Goal: Book appointment/travel/reservation

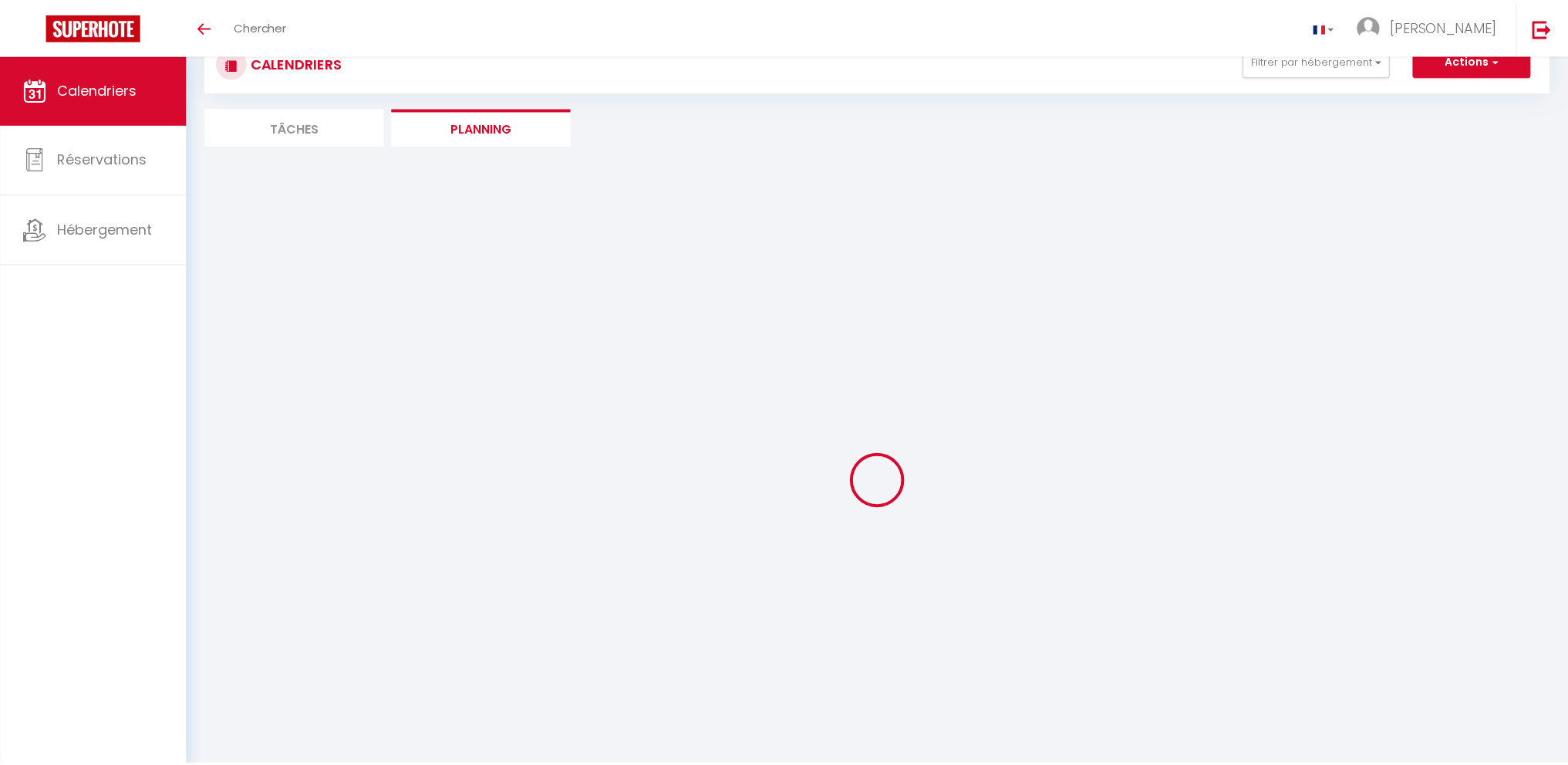
scroll to position [54, 0]
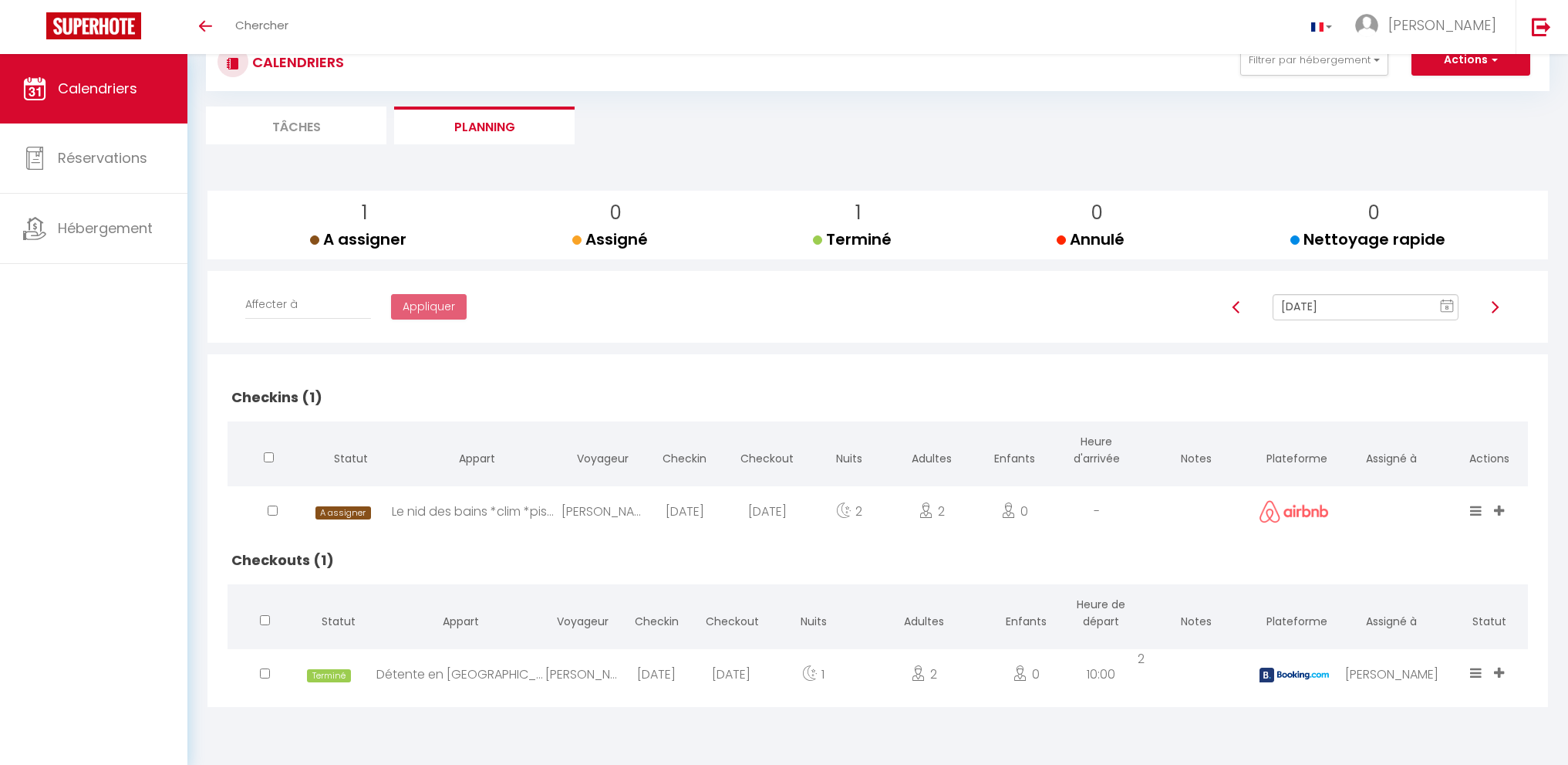
click at [1339, 306] on input "[DATE]" at bounding box center [1365, 307] width 186 height 26
click at [1387, 409] on td "9" at bounding box center [1387, 415] width 25 height 25
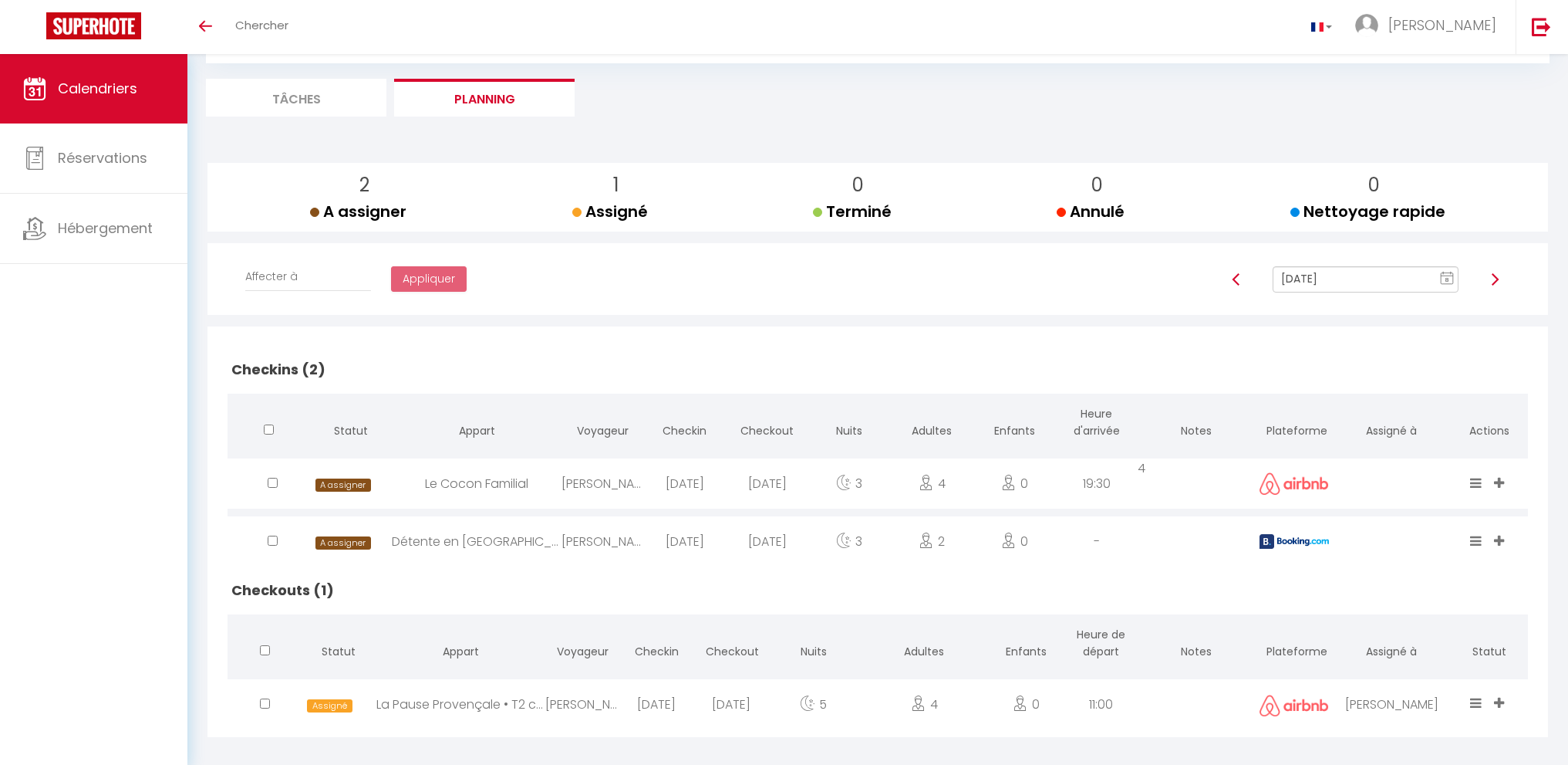
scroll to position [95, 0]
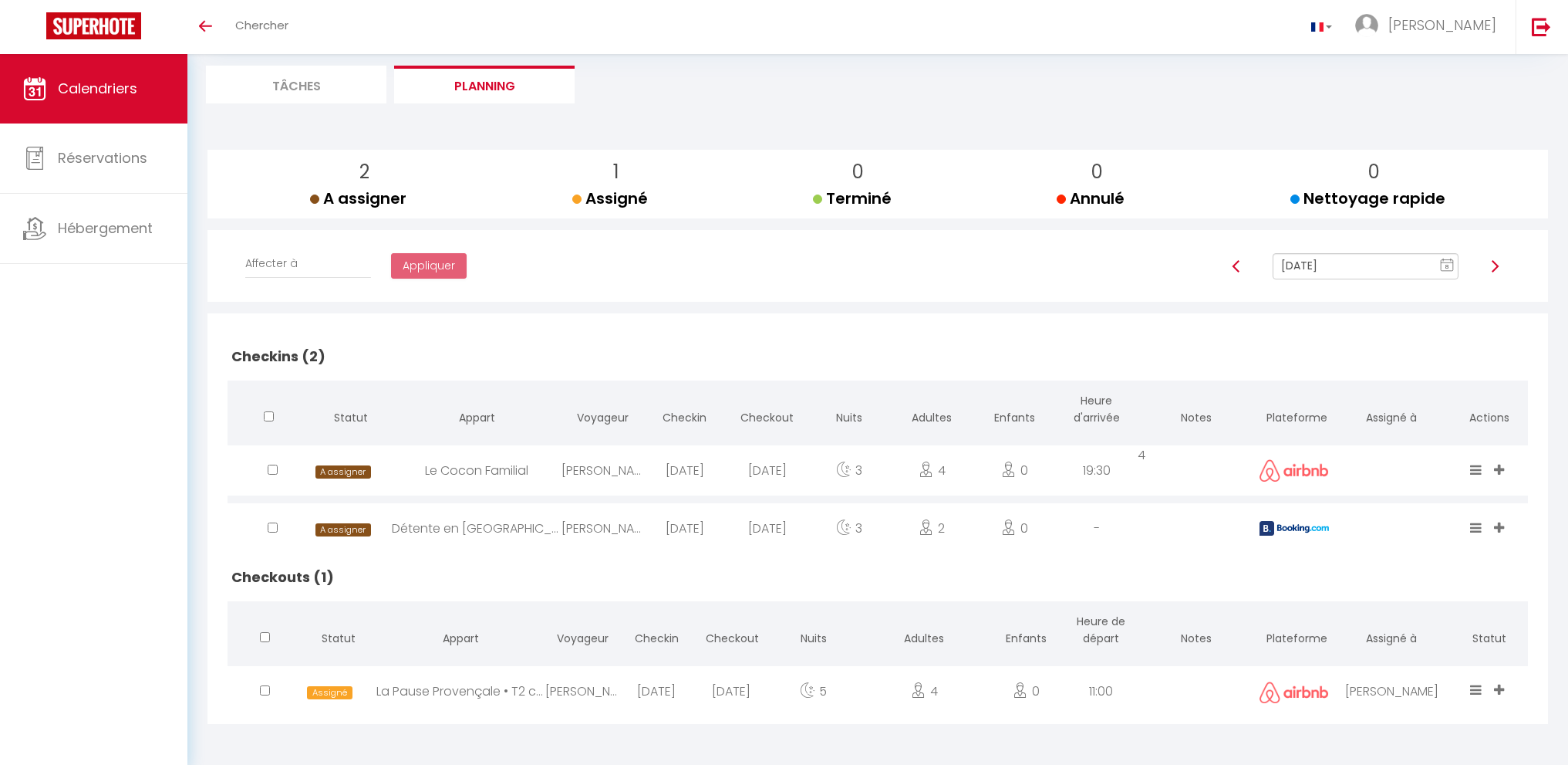
click at [1370, 277] on input "[DATE]" at bounding box center [1365, 267] width 186 height 26
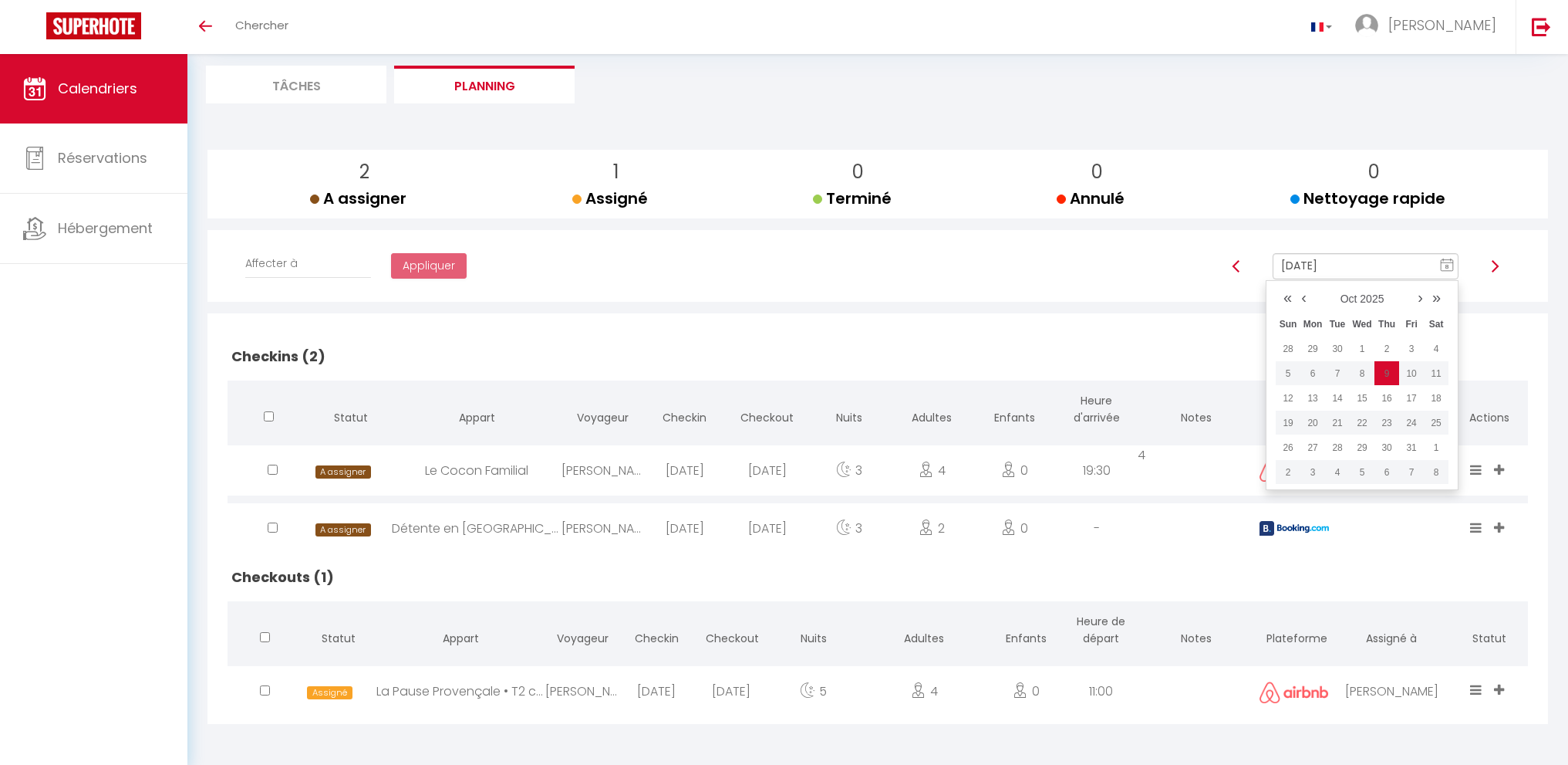
click at [1407, 371] on td "10" at bounding box center [1412, 373] width 25 height 25
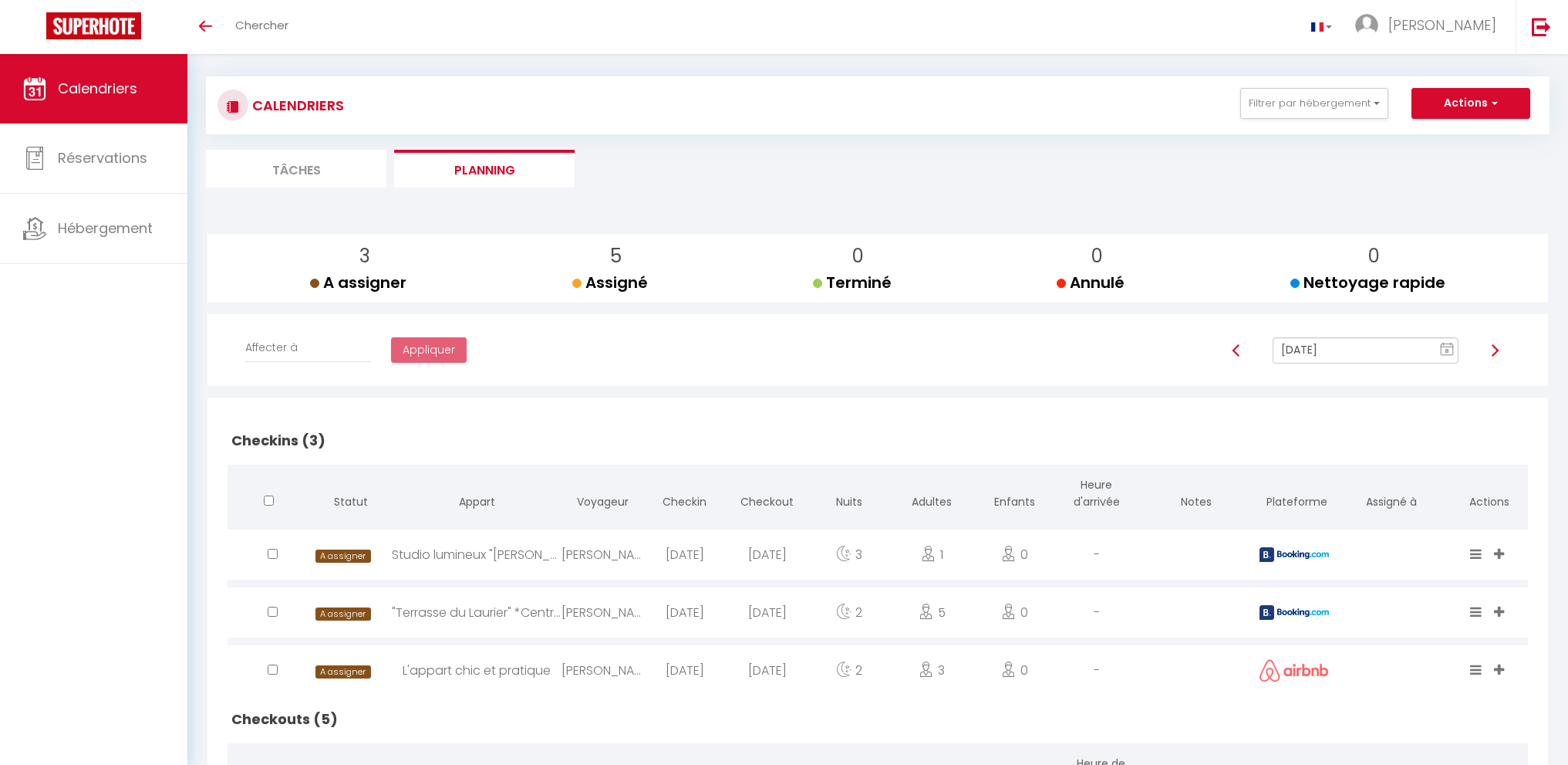
scroll to position [0, 0]
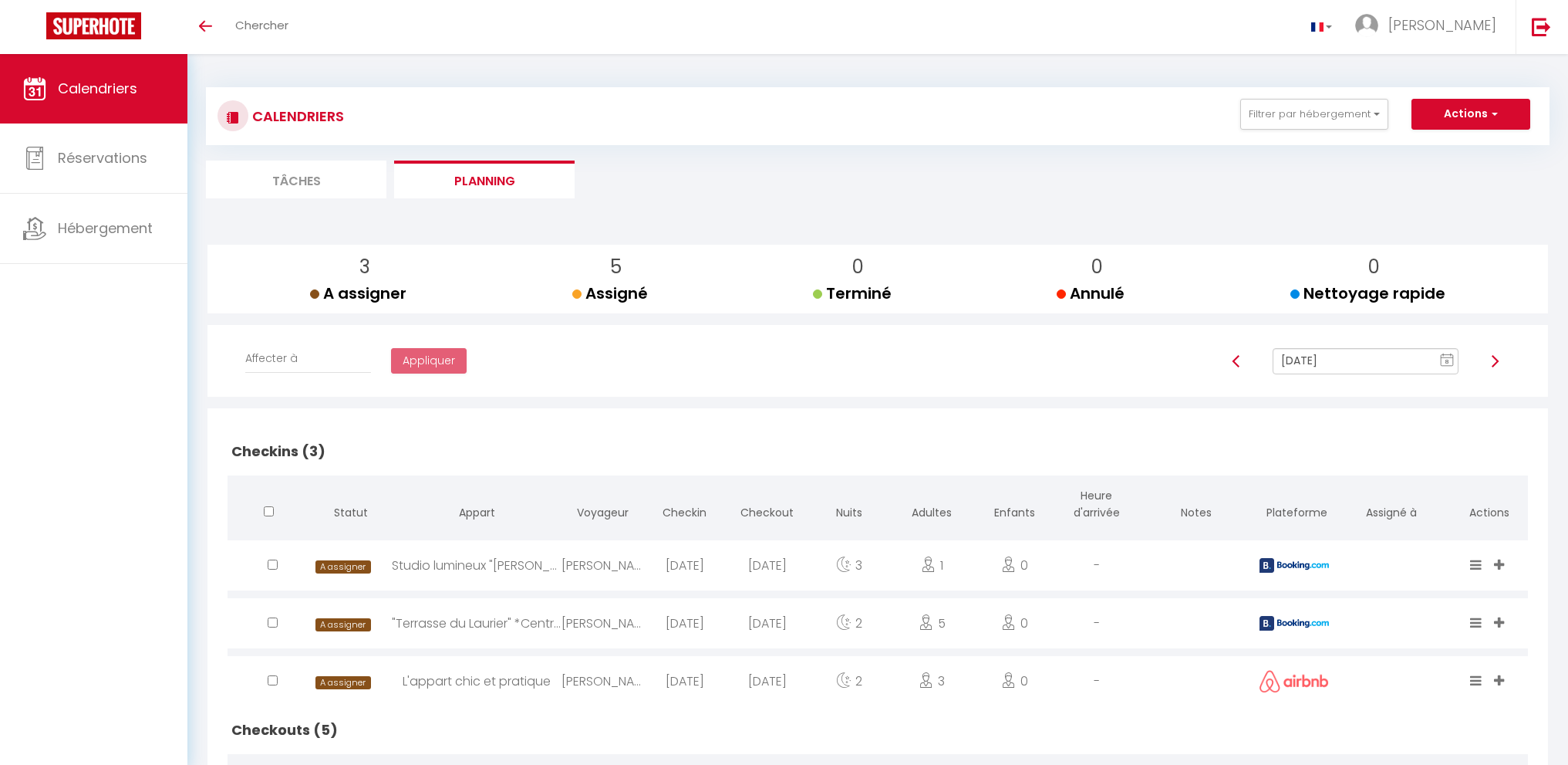
click at [1356, 358] on input "[DATE]" at bounding box center [1365, 361] width 186 height 26
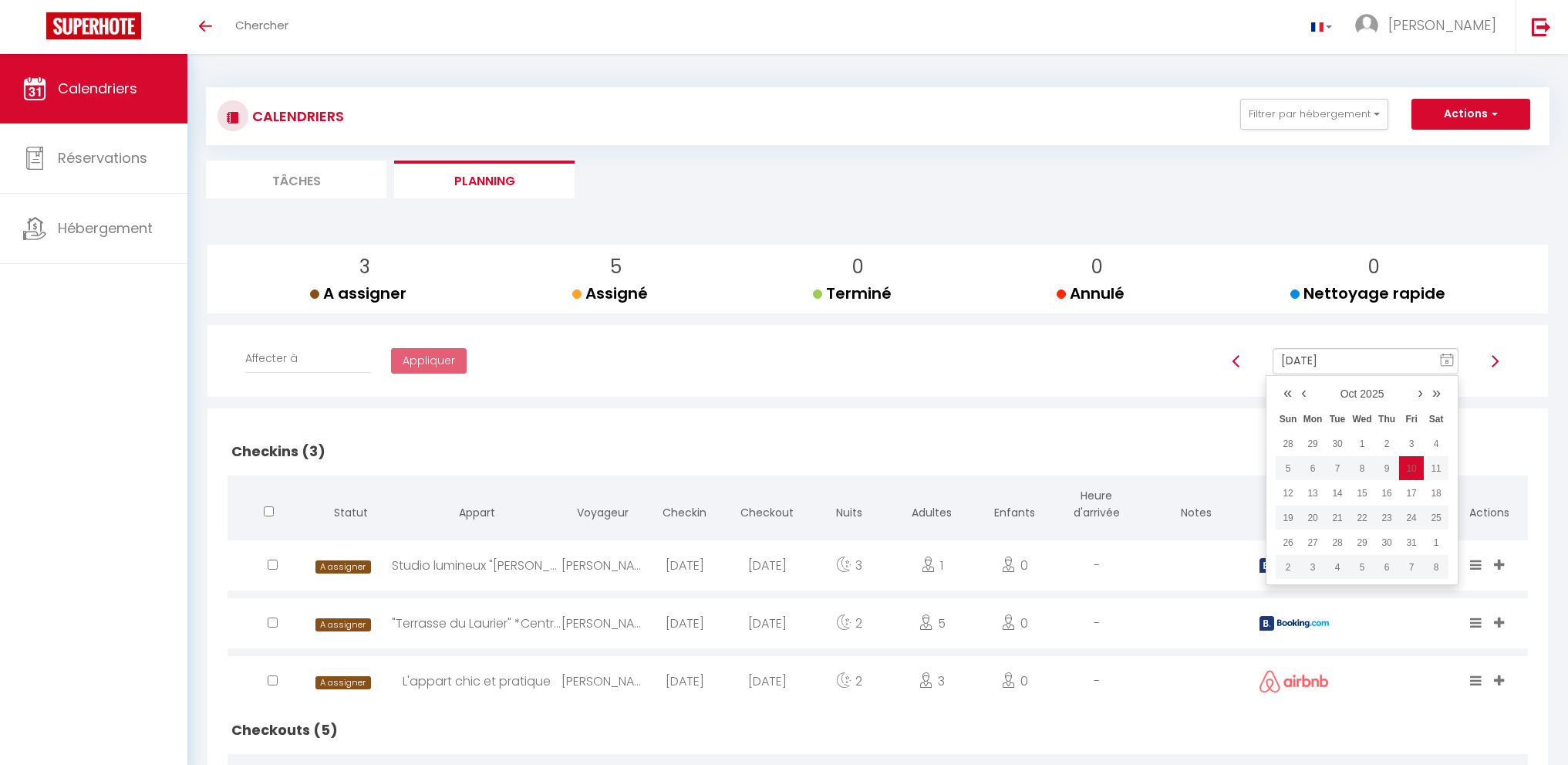
click at [1438, 469] on td "11" at bounding box center [1436, 469] width 25 height 25
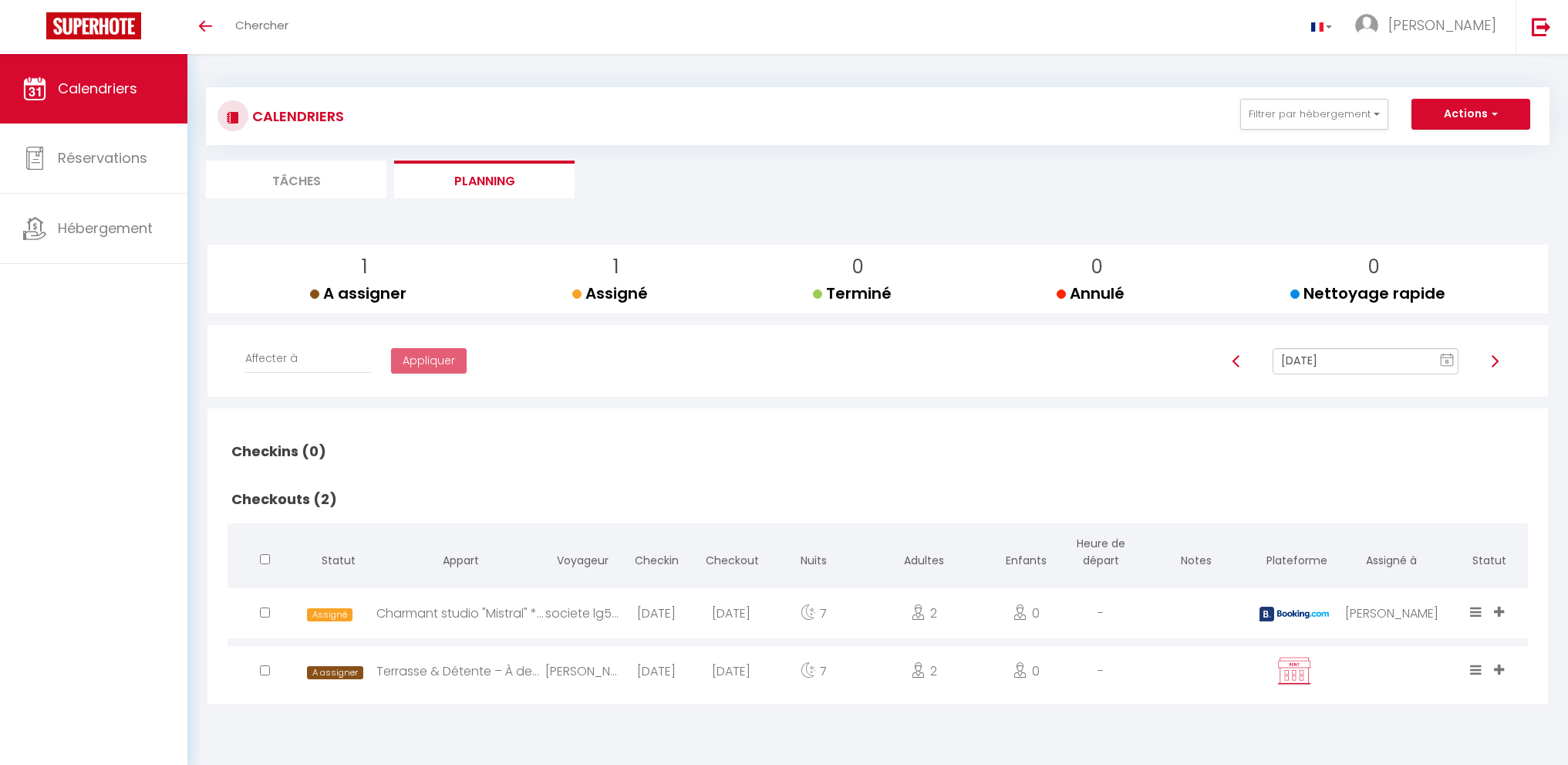
click at [1367, 368] on input "[DATE]" at bounding box center [1365, 361] width 186 height 26
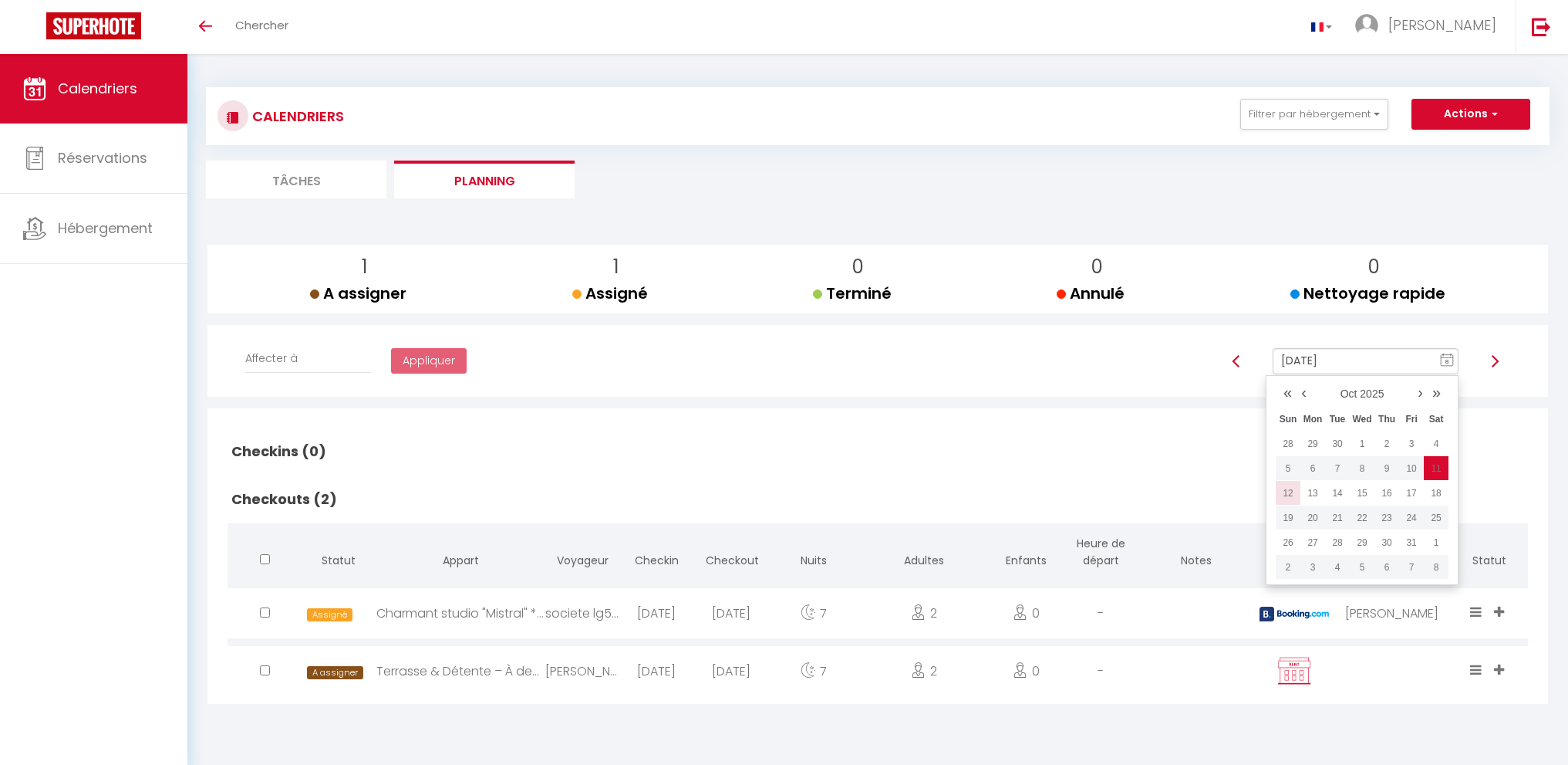
click at [1285, 488] on td "12" at bounding box center [1288, 493] width 25 height 25
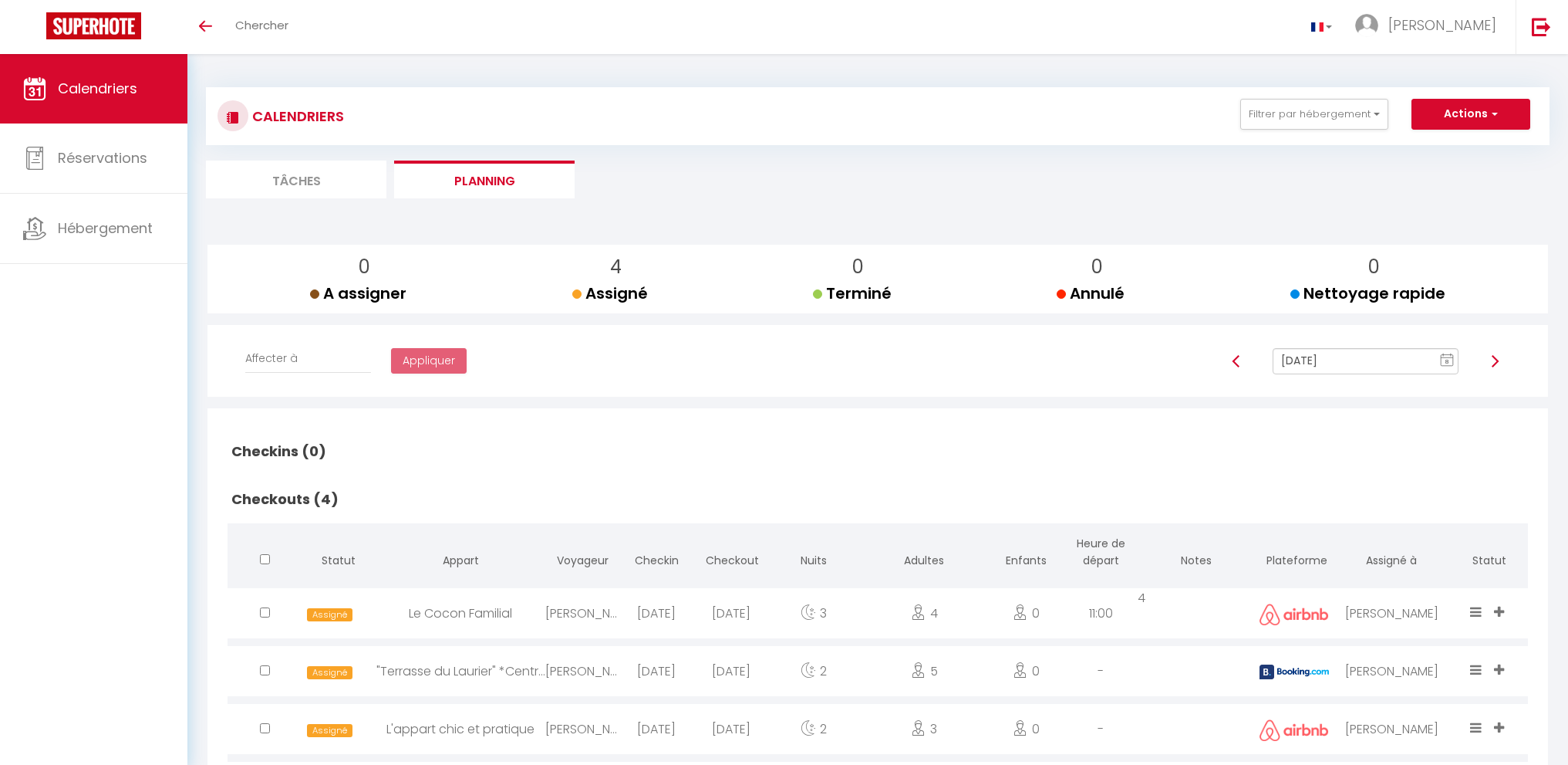
scroll to position [96, 0]
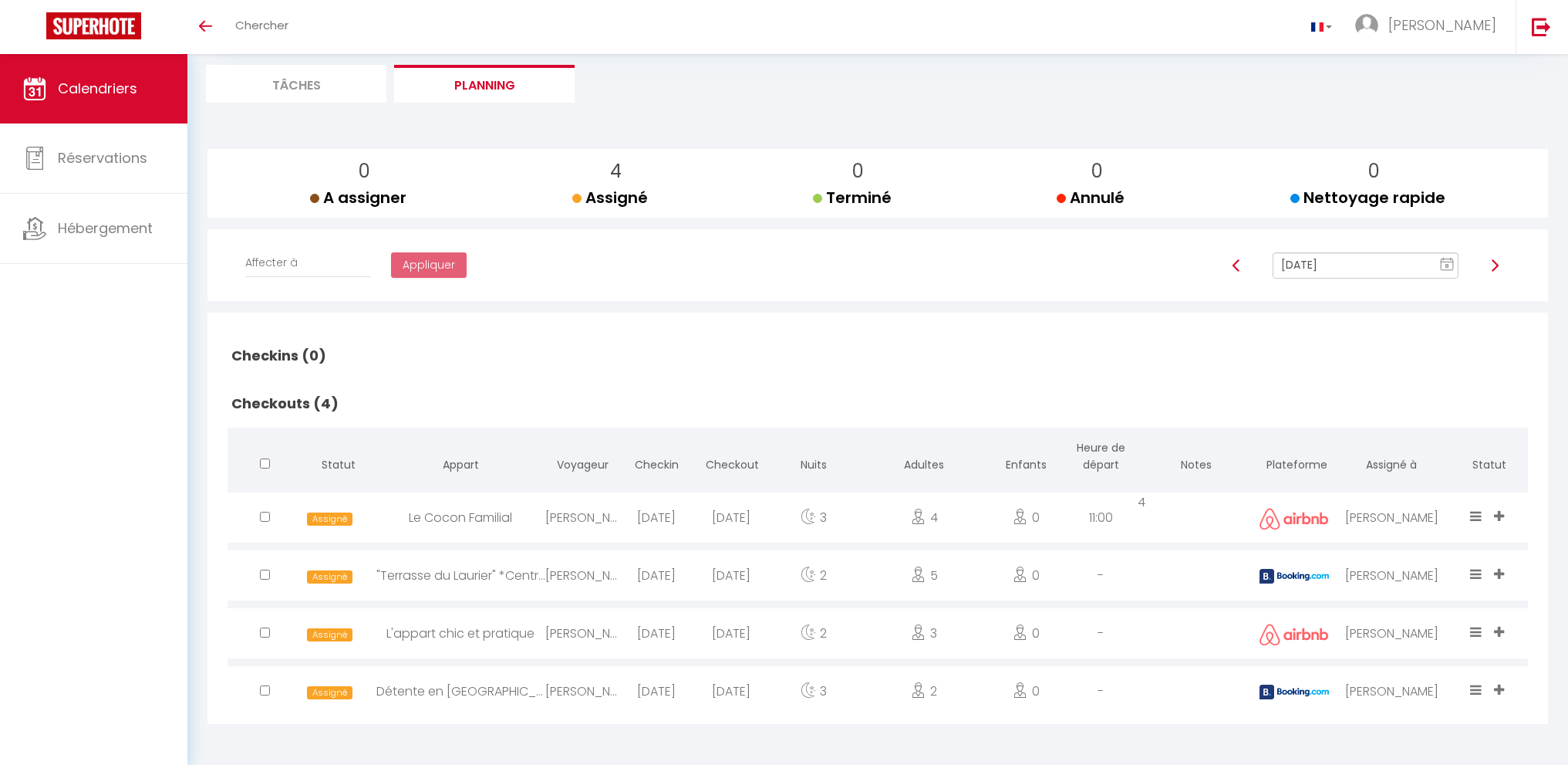
click at [1339, 268] on input "[DATE]" at bounding box center [1365, 266] width 186 height 26
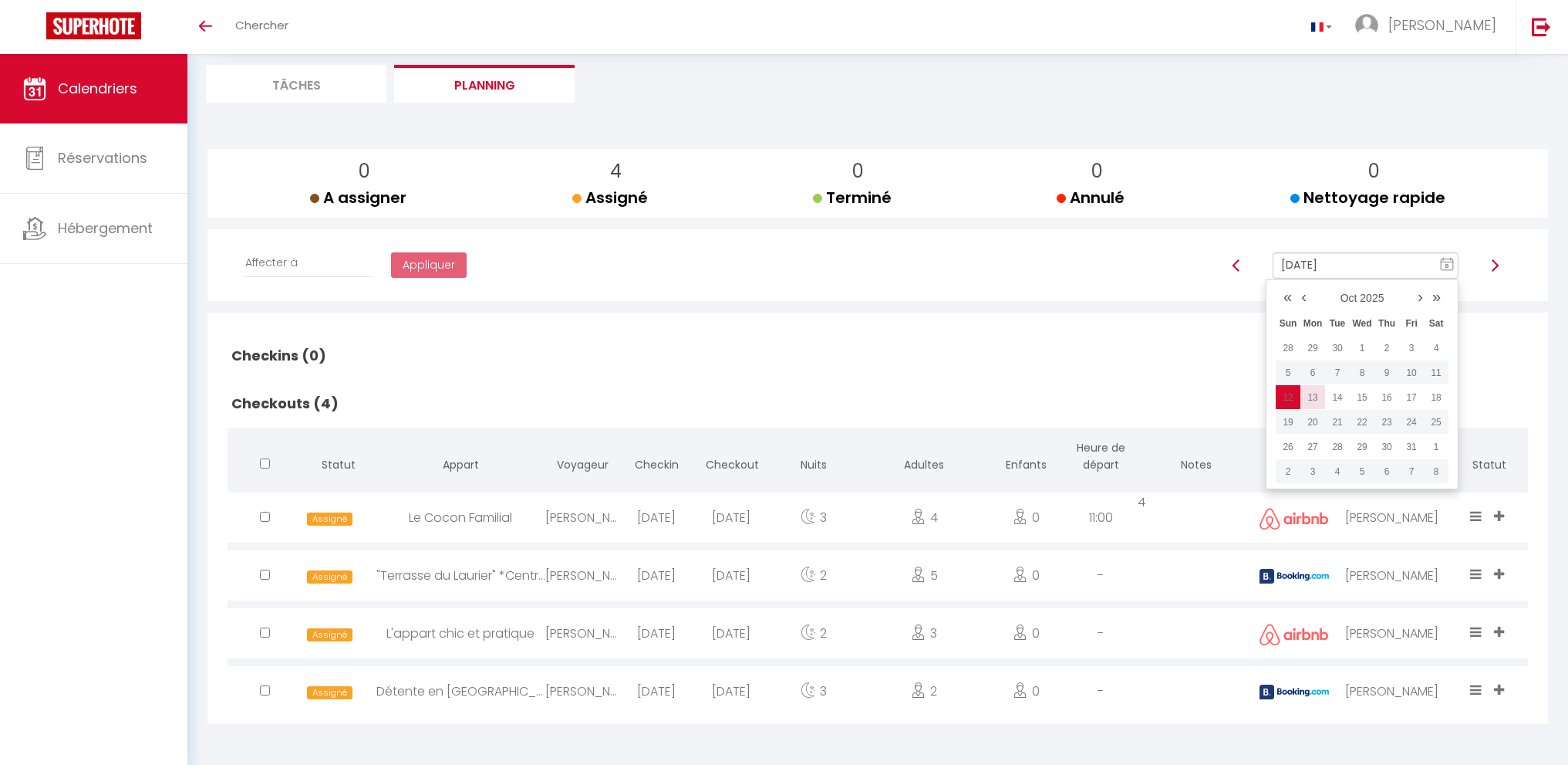
click at [1321, 396] on td "13" at bounding box center [1313, 397] width 25 height 25
type input "[DATE]"
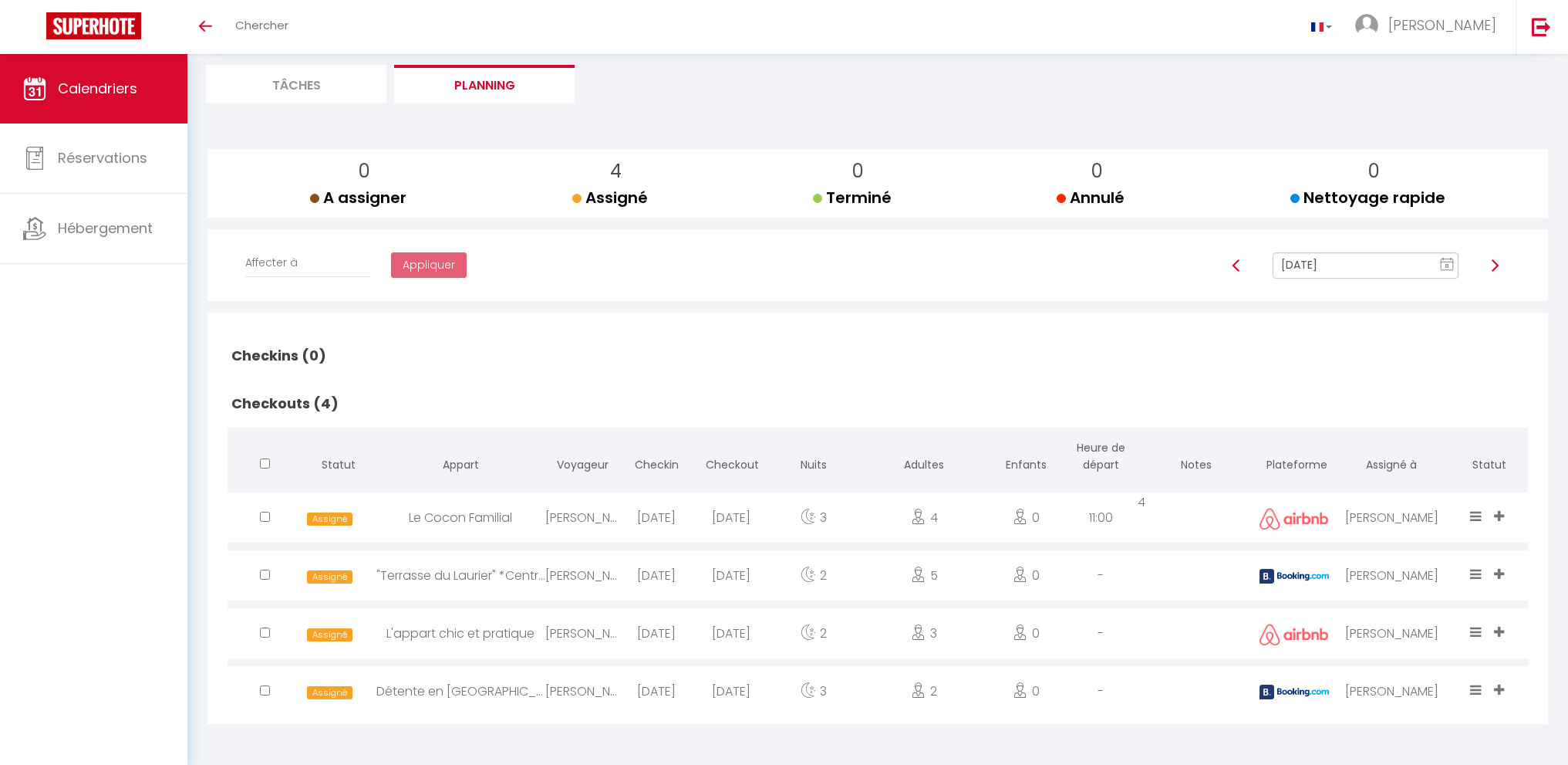
checkbox input "false"
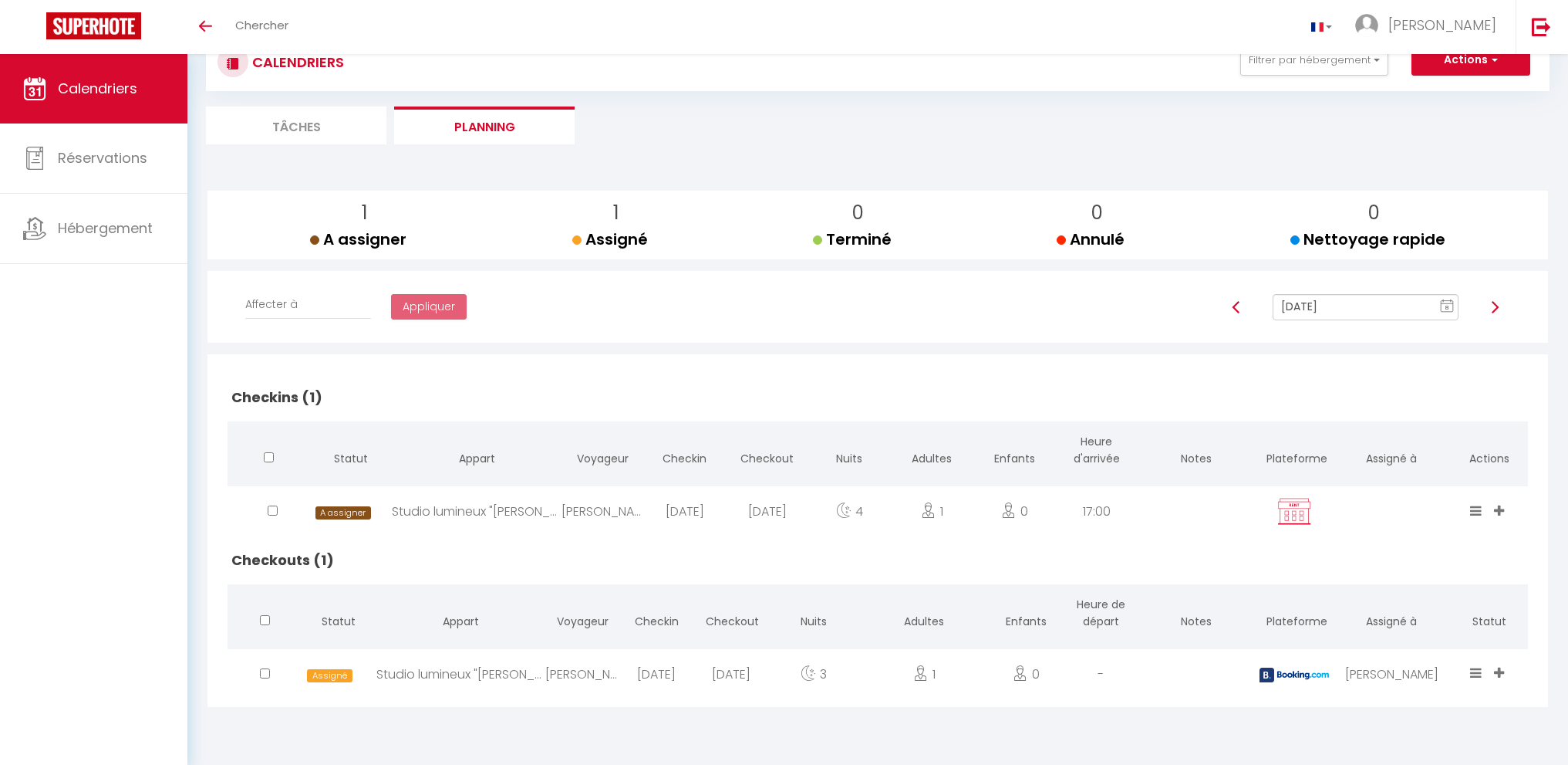
click at [1293, 313] on input "[DATE]" at bounding box center [1365, 307] width 186 height 26
click at [1339, 439] on td "14" at bounding box center [1338, 440] width 25 height 25
click at [1338, 306] on input "[DATE]" at bounding box center [1365, 307] width 186 height 26
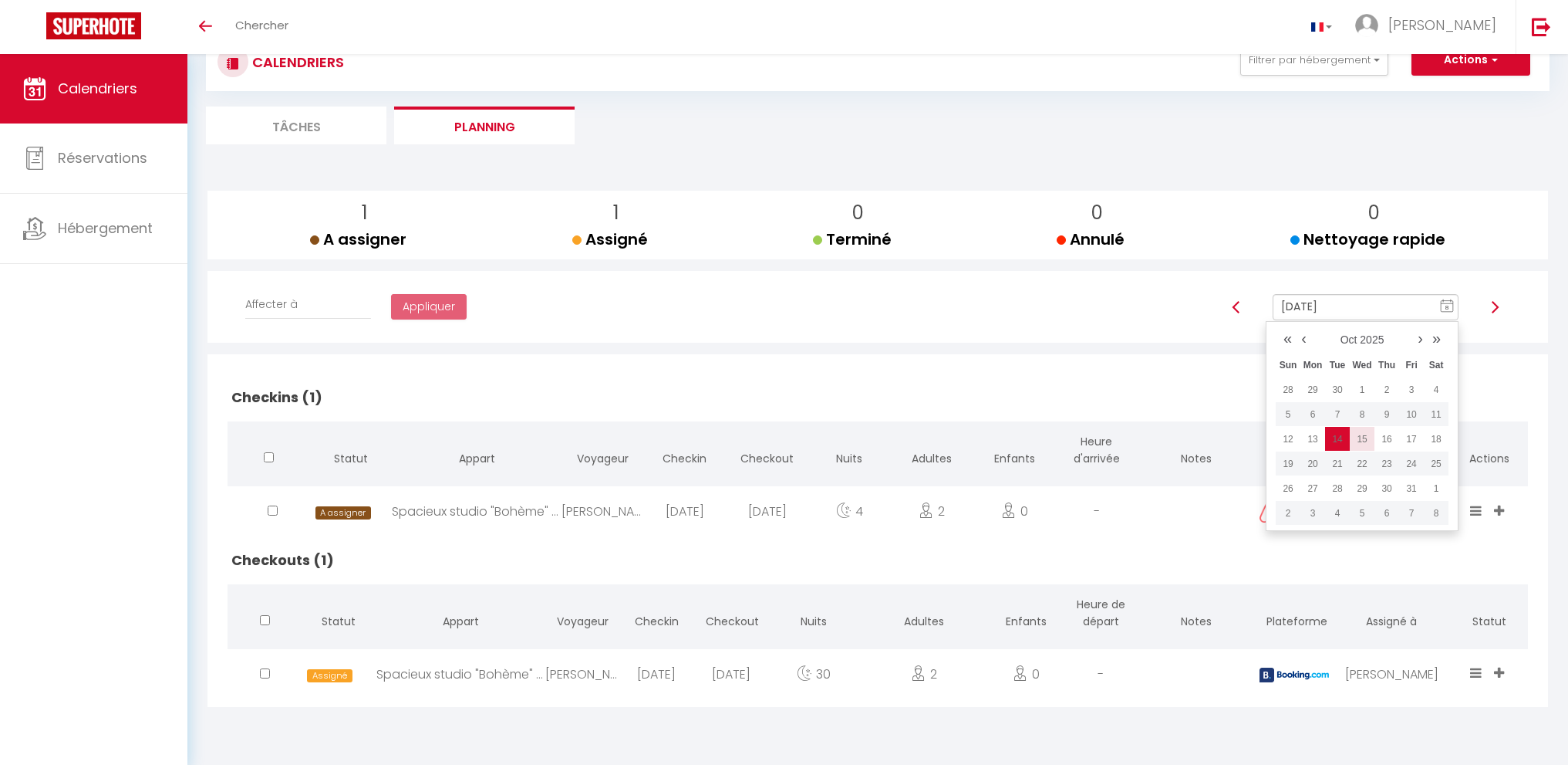
click at [1368, 444] on td "15" at bounding box center [1362, 440] width 25 height 25
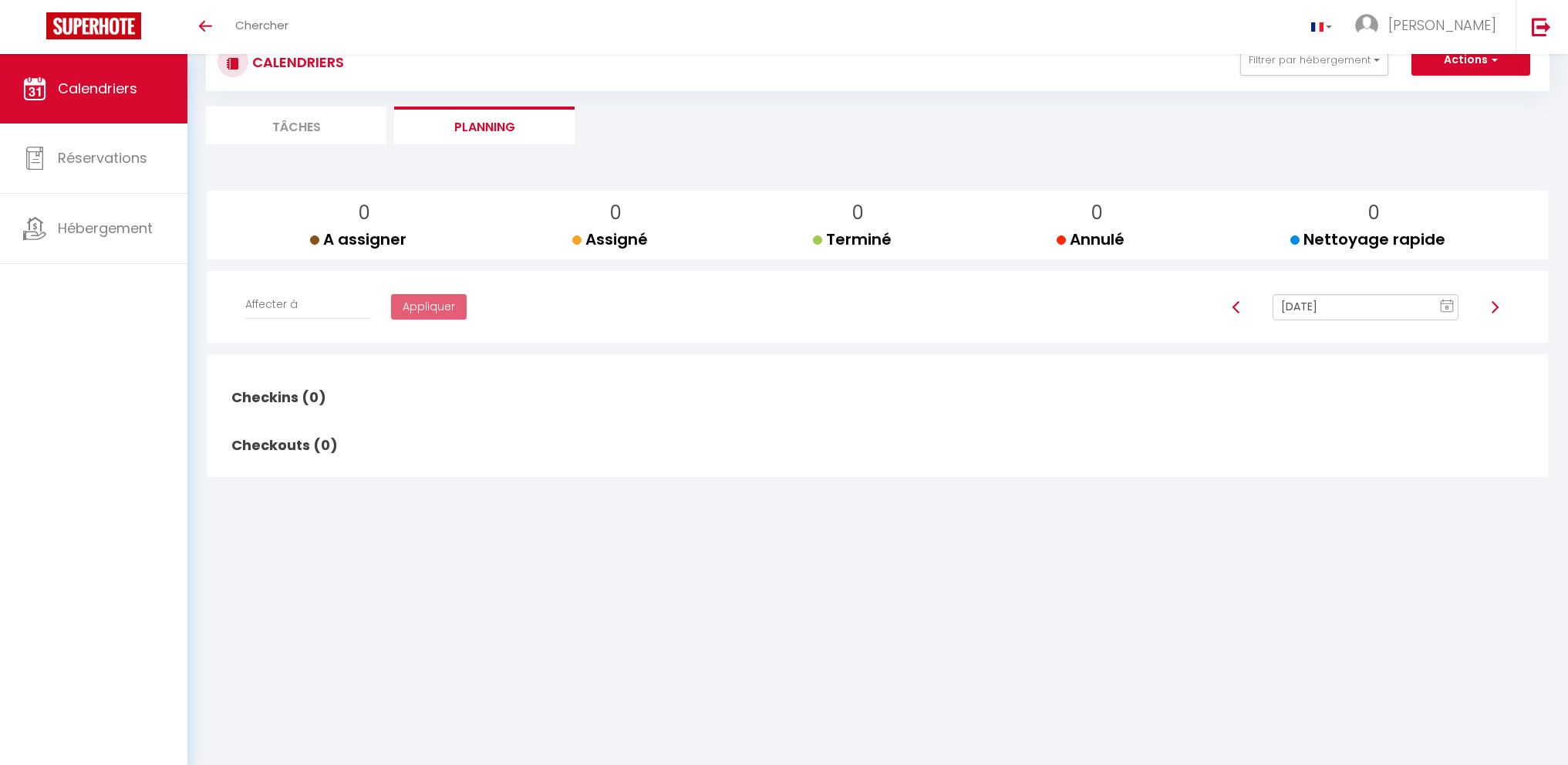
click at [1335, 308] on input "[DATE]" at bounding box center [1365, 307] width 186 height 26
click at [1392, 439] on td "16" at bounding box center [1387, 440] width 25 height 25
click at [1355, 307] on input "[DATE]" at bounding box center [1365, 307] width 186 height 26
click at [1417, 436] on td "17" at bounding box center [1412, 440] width 25 height 25
type input "[DATE]"
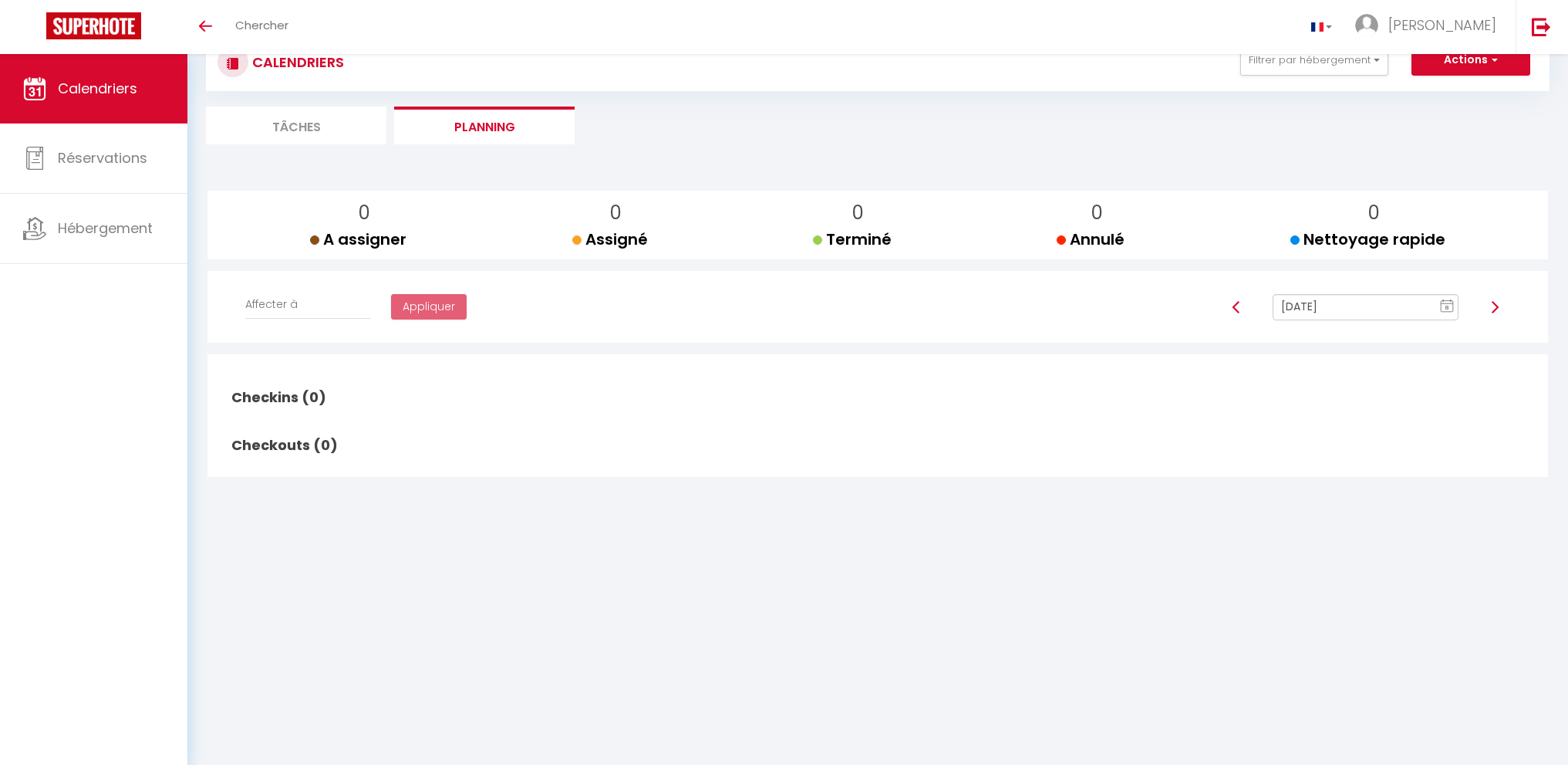
checkbox input "false"
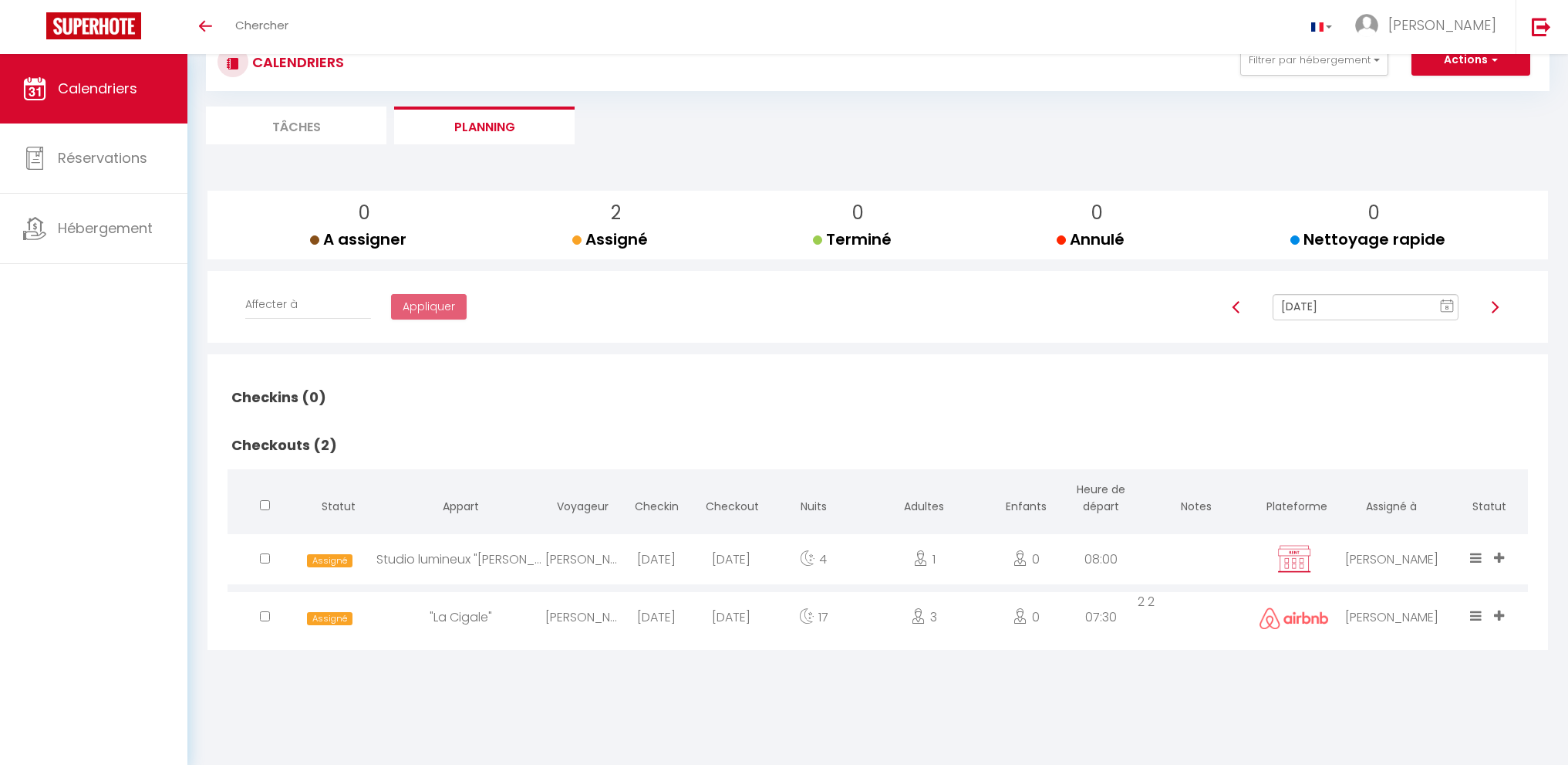
click at [1354, 296] on input "[DATE]" at bounding box center [1365, 307] width 186 height 26
click at [1441, 440] on td "18" at bounding box center [1436, 440] width 25 height 25
type input "[DATE]"
checkbox input "false"
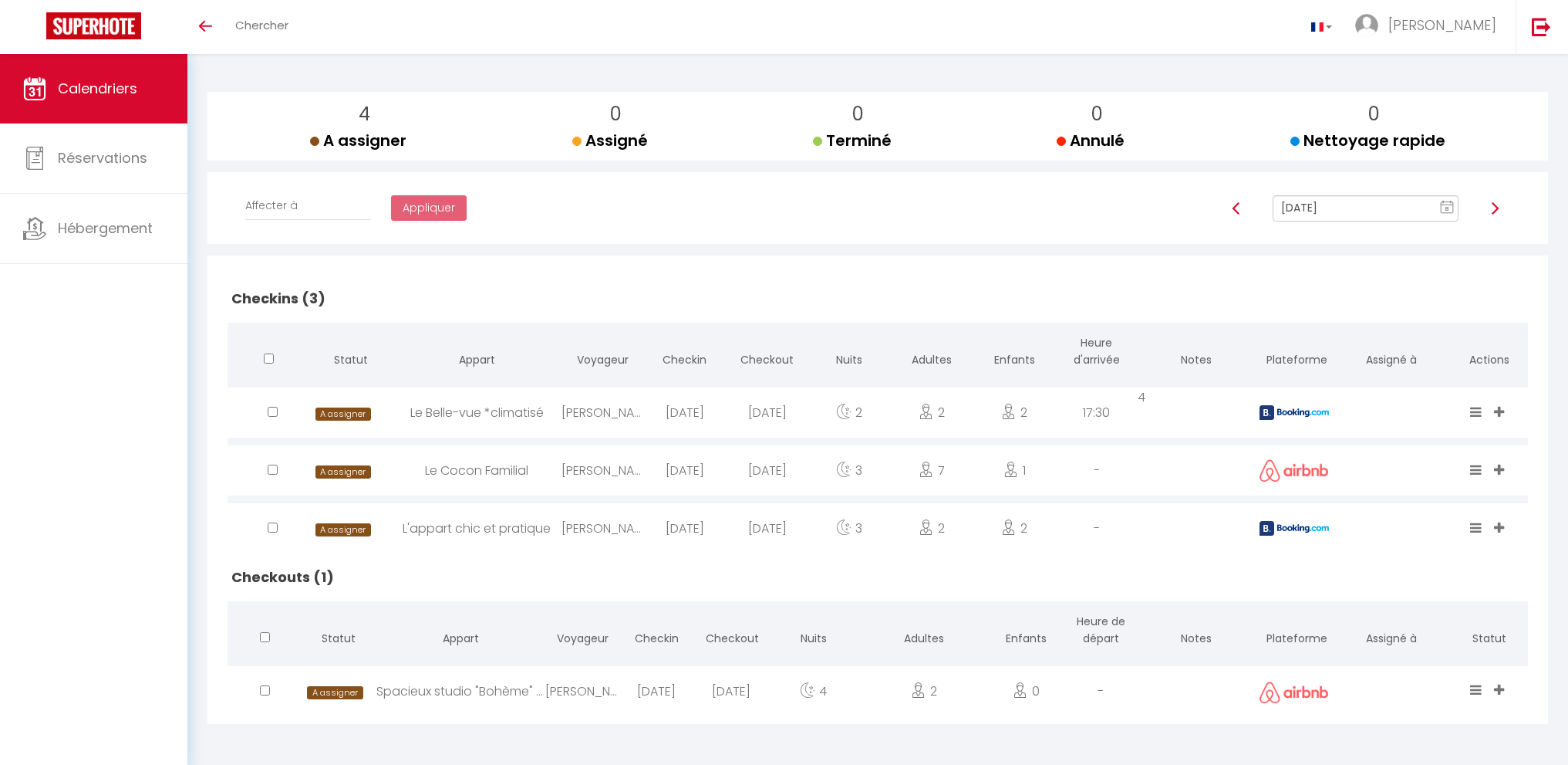
scroll to position [0, 0]
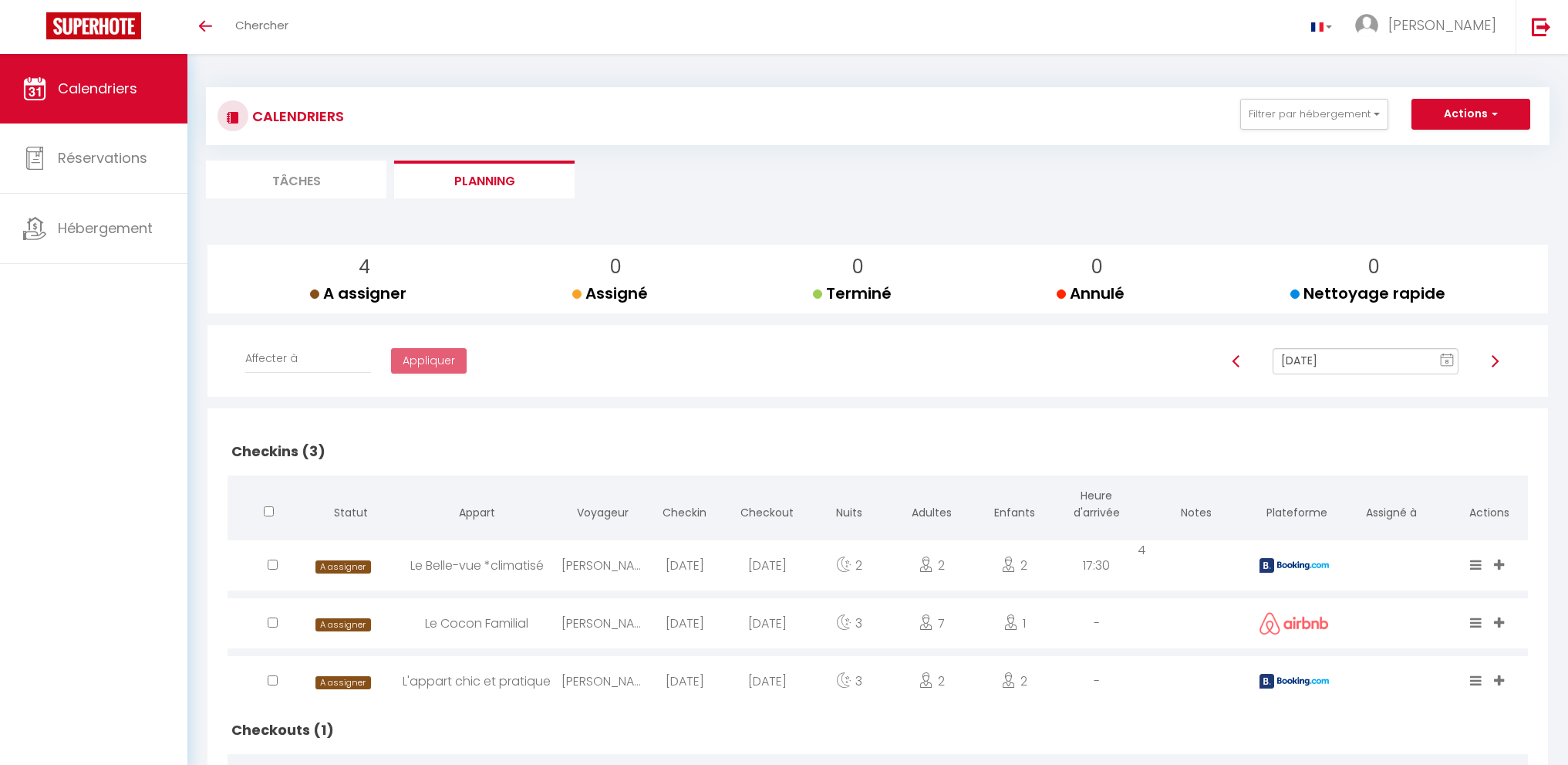
click at [1342, 364] on input "[DATE]" at bounding box center [1365, 361] width 186 height 26
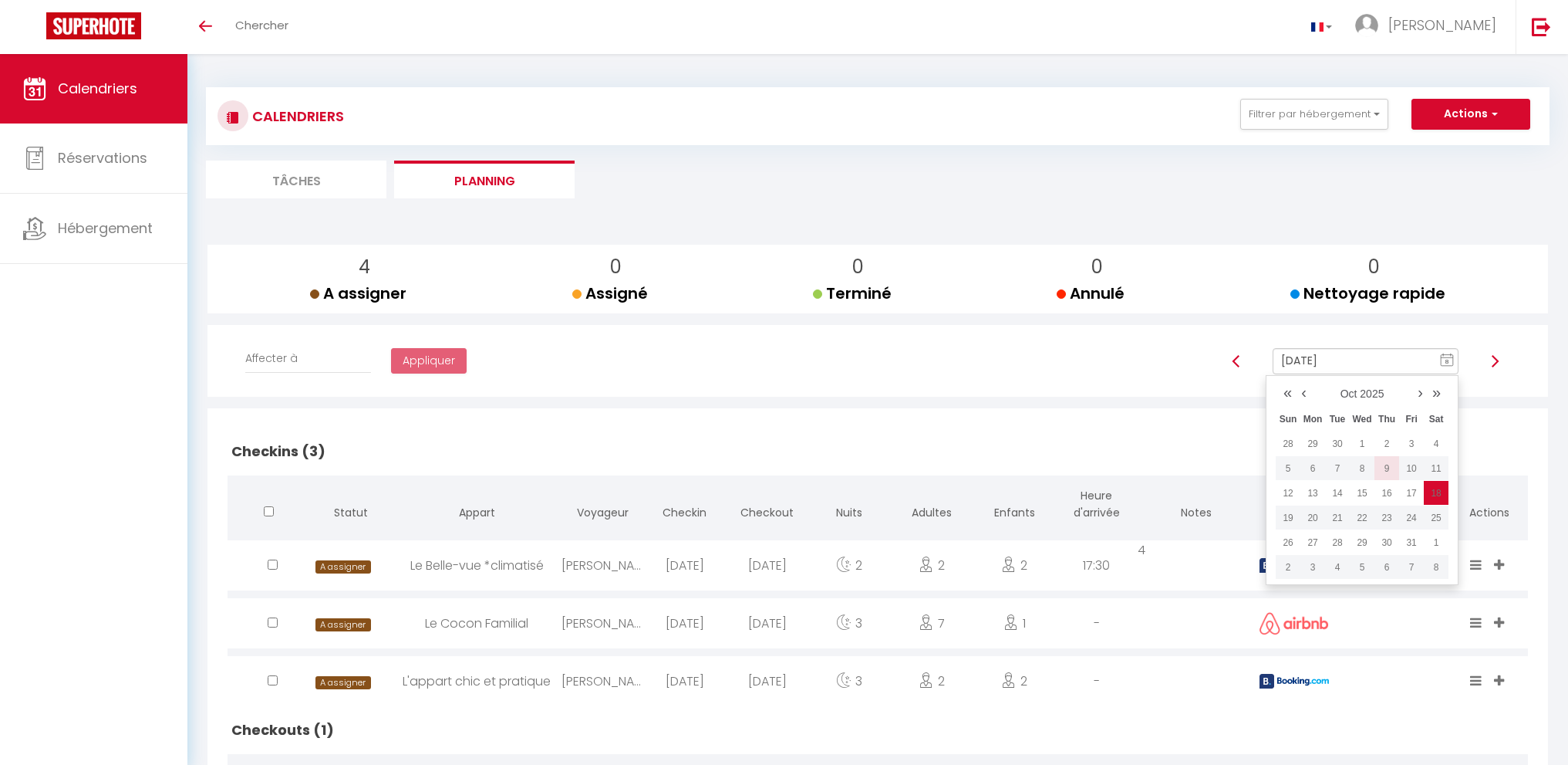
click at [1395, 470] on td "9" at bounding box center [1387, 469] width 25 height 25
type input "[DATE]"
